Goal: Task Accomplishment & Management: Use online tool/utility

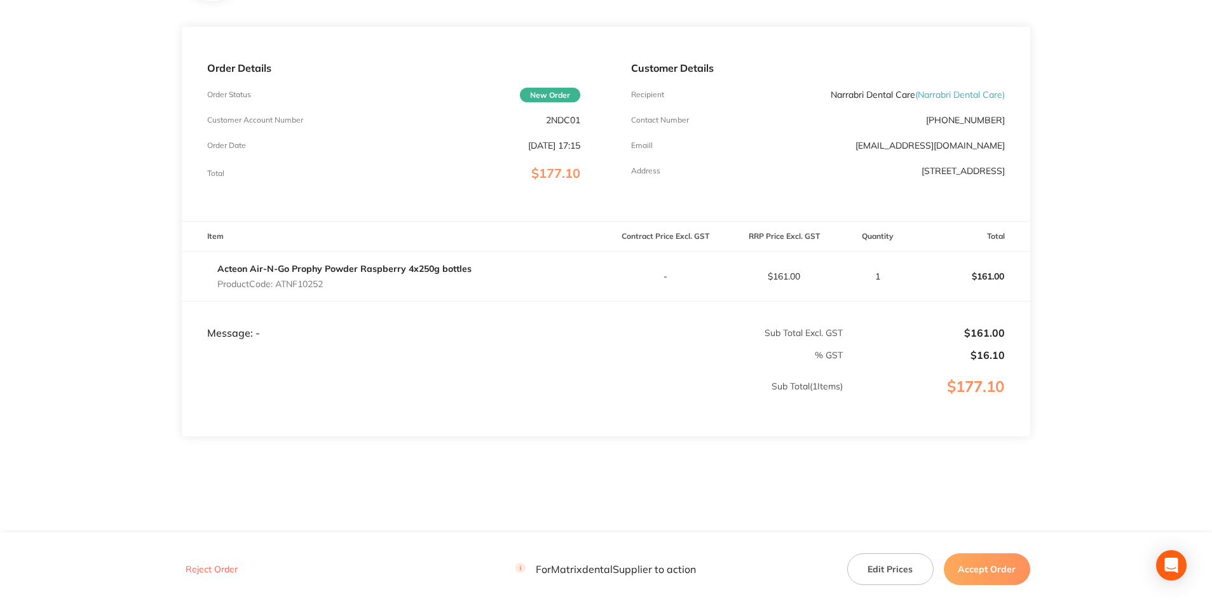
scroll to position [147, 0]
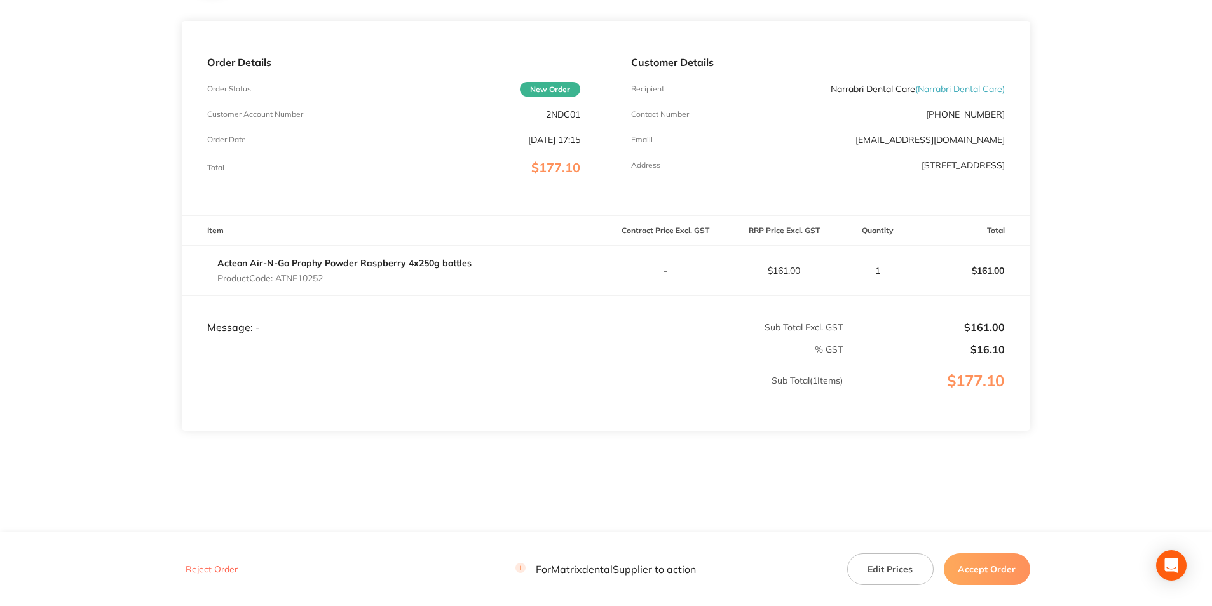
drag, startPoint x: 987, startPoint y: 571, endPoint x: 962, endPoint y: 563, distance: 26.5
click at [987, 571] on button "Accept Order" at bounding box center [987, 569] width 86 height 32
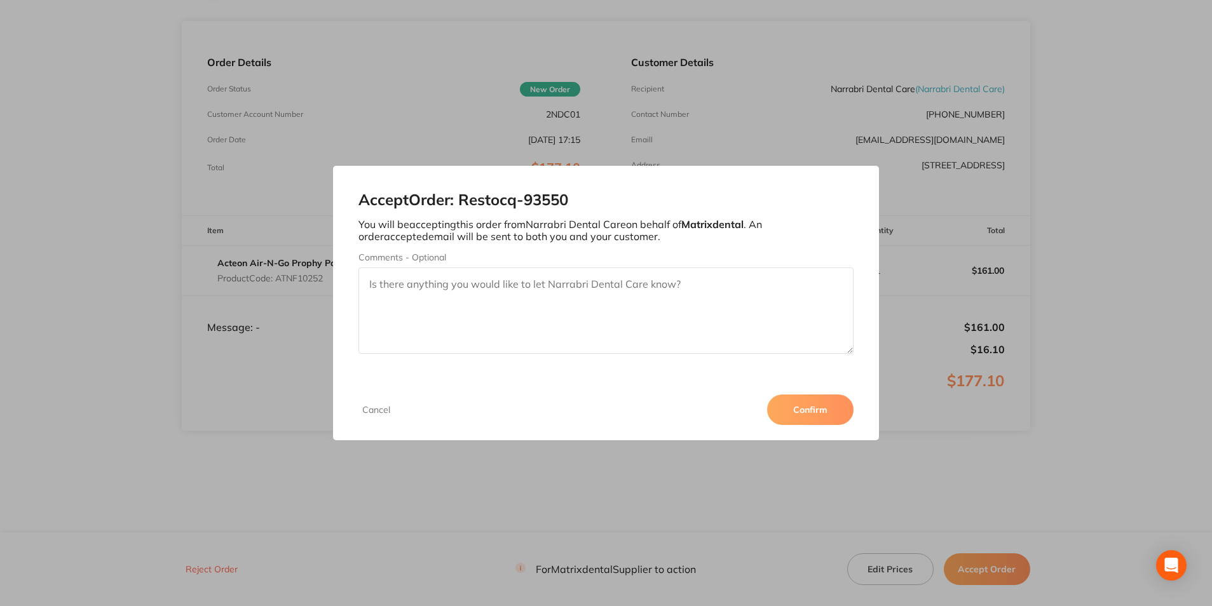
click at [462, 287] on textarea "Comments - Optional" at bounding box center [605, 311] width 494 height 86
type textarea "Thank you"
click at [839, 412] on button "Confirm" at bounding box center [810, 410] width 86 height 30
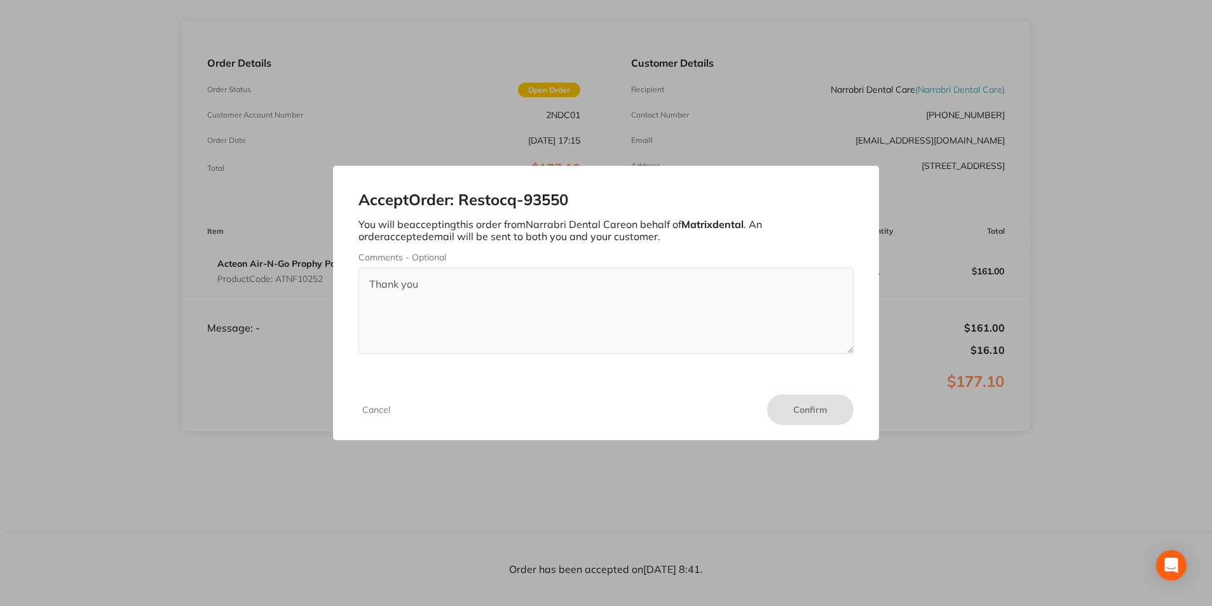
scroll to position [147, 0]
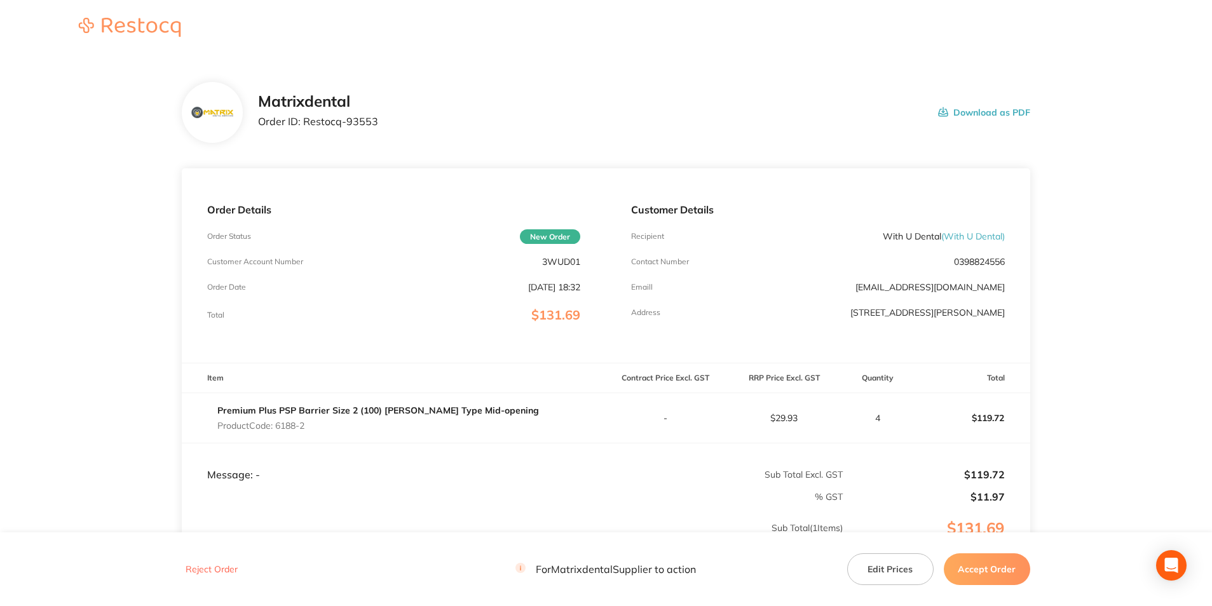
scroll to position [64, 0]
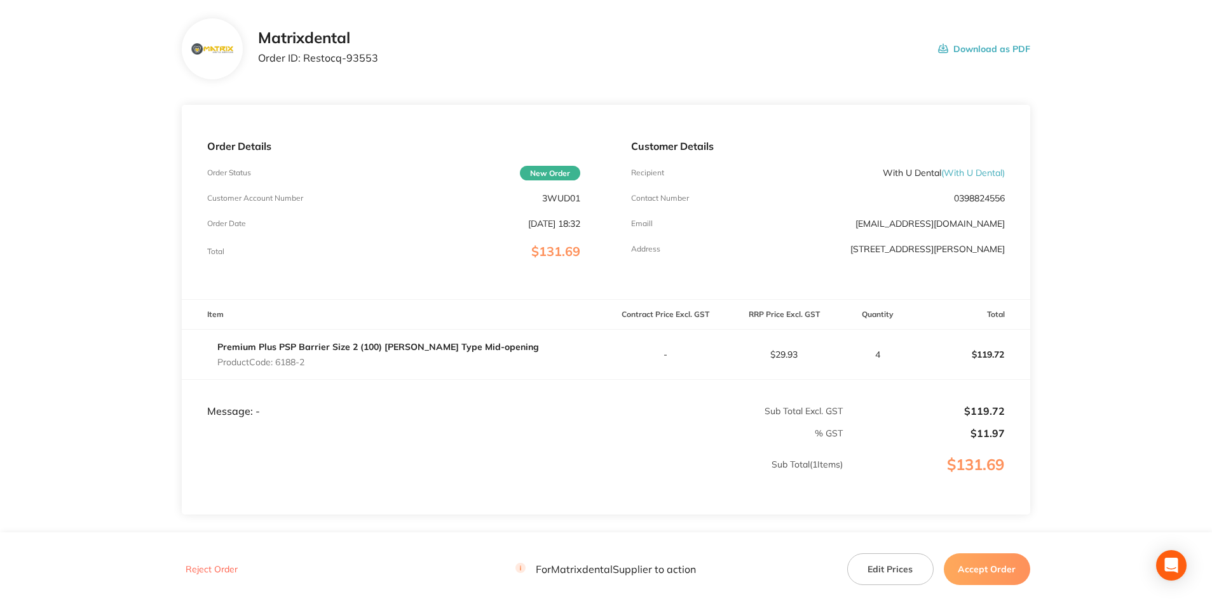
click at [988, 573] on button "Accept Order" at bounding box center [987, 569] width 86 height 32
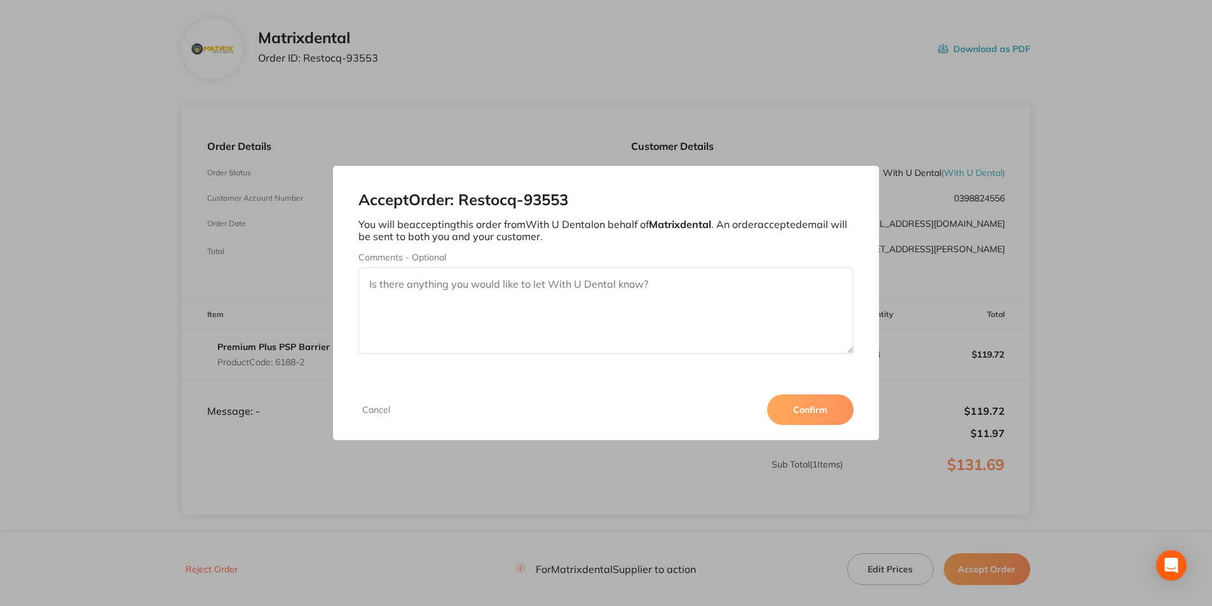
click at [596, 280] on textarea "Comments - Optional" at bounding box center [605, 311] width 494 height 86
type textarea "Thank you"
click at [820, 416] on button "Confirm" at bounding box center [810, 410] width 86 height 30
